Goal: Task Accomplishment & Management: Manage account settings

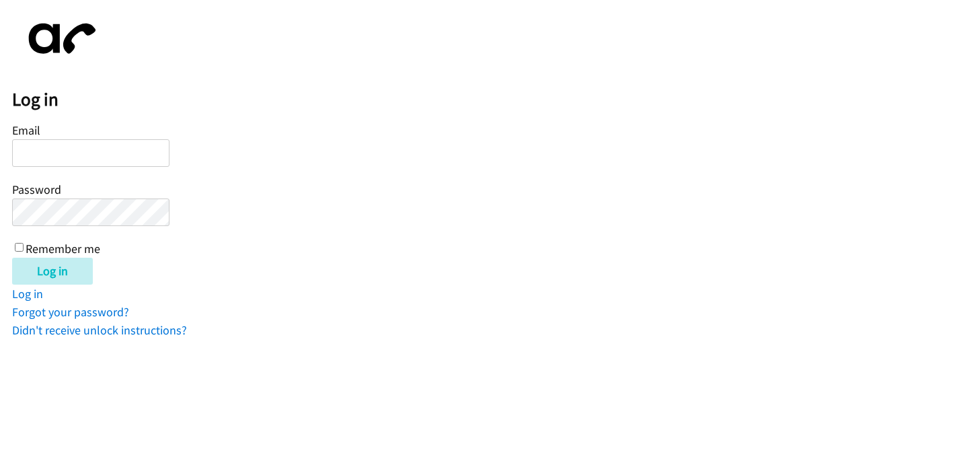
click at [180, 123] on form "Email Password Remember me Log in" at bounding box center [483, 202] width 943 height 165
click at [42, 145] on input "Email" at bounding box center [90, 153] width 157 height 28
type input "[PERSON_NAME][EMAIL_ADDRESS][PERSON_NAME][DOMAIN_NAME]"
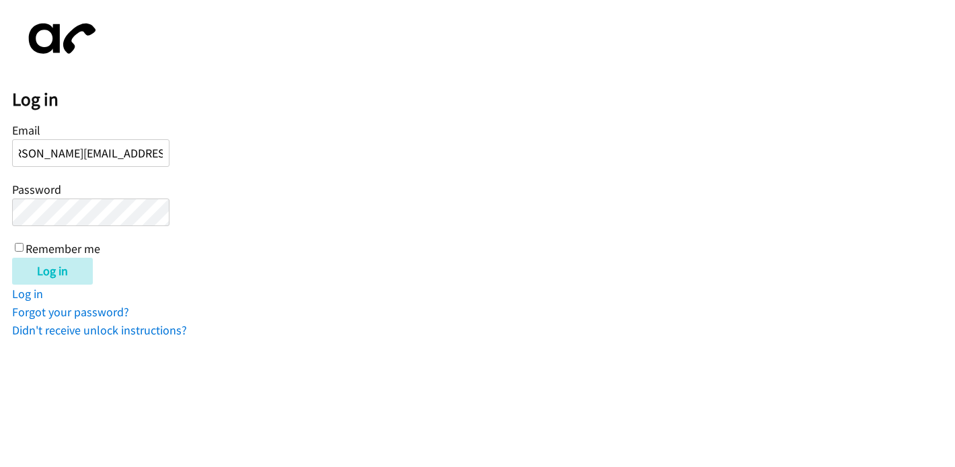
scroll to position [0, 0]
click at [12, 258] on input "Log in" at bounding box center [52, 271] width 81 height 27
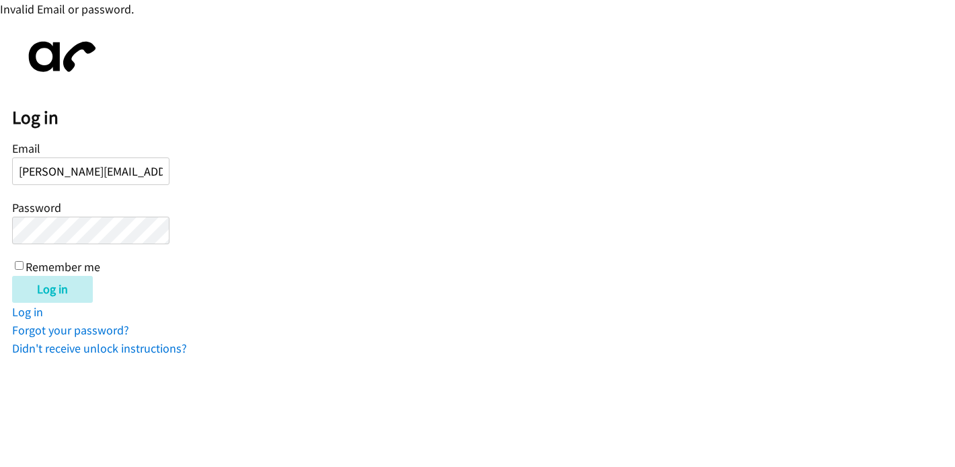
click at [18, 265] on input "Remember me" at bounding box center [19, 265] width 9 height 9
checkbox input "true"
click at [28, 288] on input "Log in" at bounding box center [52, 289] width 81 height 27
